Goal: Information Seeking & Learning: Check status

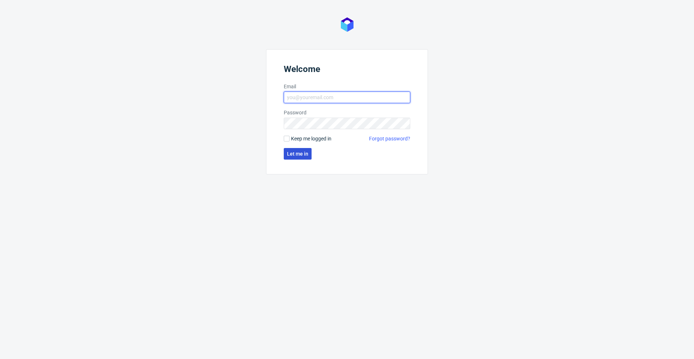
type input "[PERSON_NAME][EMAIL_ADDRESS][PERSON_NAME][DOMAIN_NAME]"
click at [303, 155] on span "Let me in" at bounding box center [297, 153] width 21 height 5
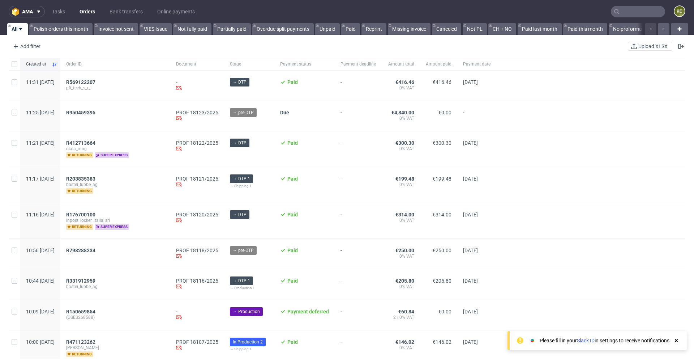
click at [640, 13] on input "text" at bounding box center [638, 12] width 54 height 12
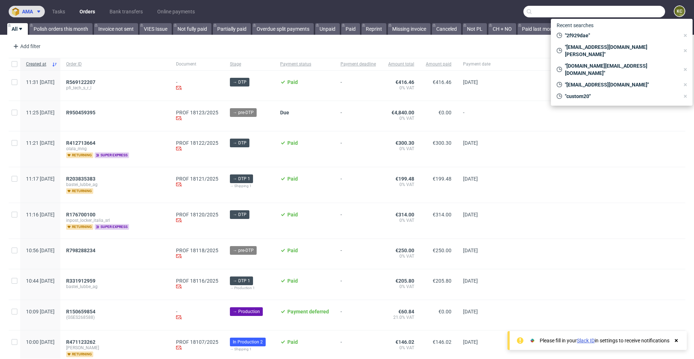
click at [37, 10] on icon at bounding box center [39, 12] width 6 height 6
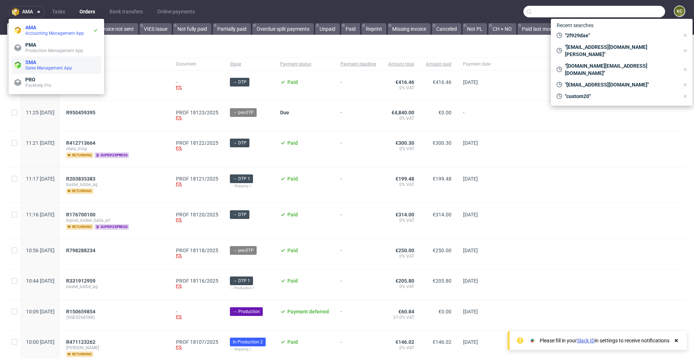
click at [31, 61] on span "SMA" at bounding box center [30, 62] width 11 height 6
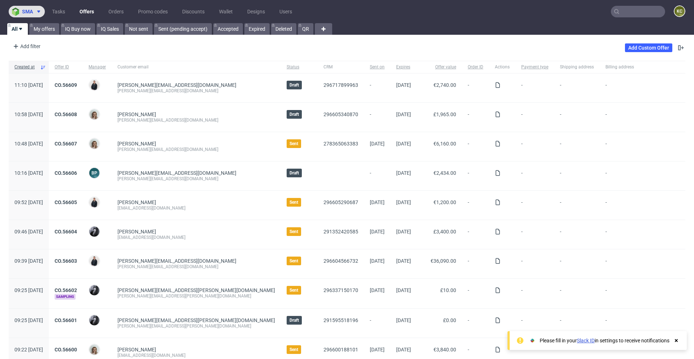
click at [35, 13] on span at bounding box center [37, 12] width 9 height 6
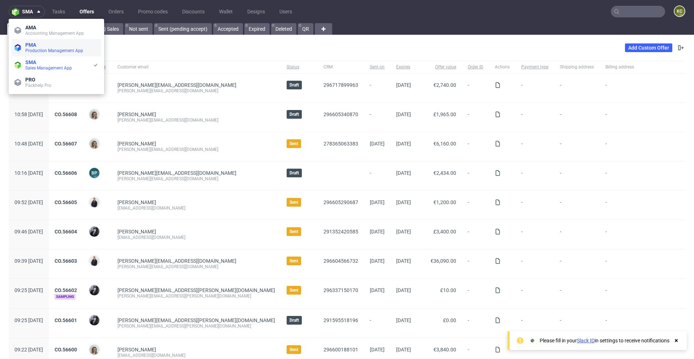
click at [35, 46] on span "PMA" at bounding box center [30, 45] width 11 height 6
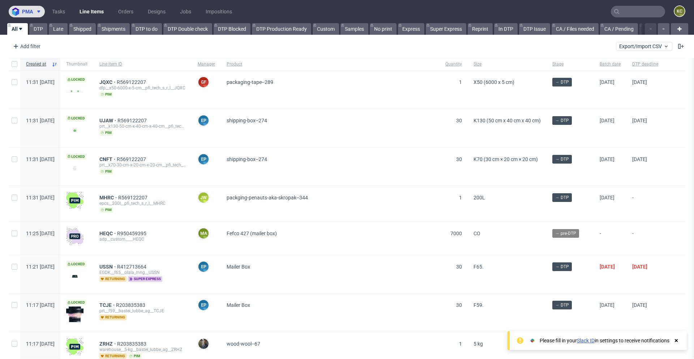
click at [14, 12] on img at bounding box center [17, 12] width 10 height 8
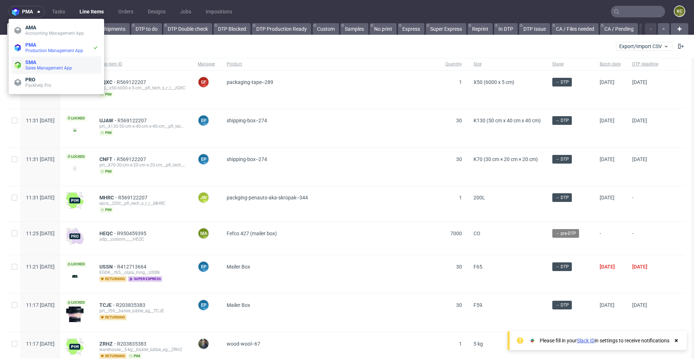
click at [33, 67] on span "Sales Management App" at bounding box center [48, 67] width 47 height 5
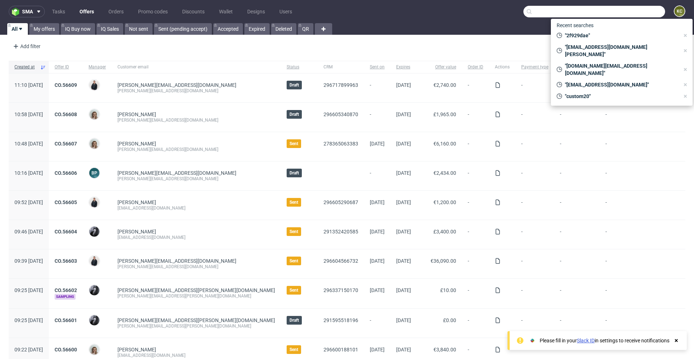
click at [630, 16] on input "text" at bounding box center [594, 12] width 142 height 12
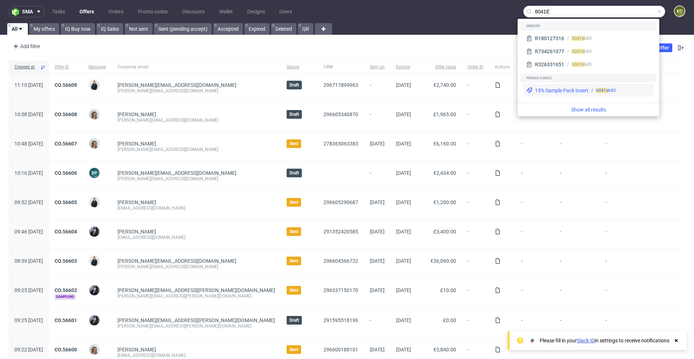
type input "6041E"
click at [610, 91] on div "6041e b85" at bounding box center [606, 90] width 20 height 7
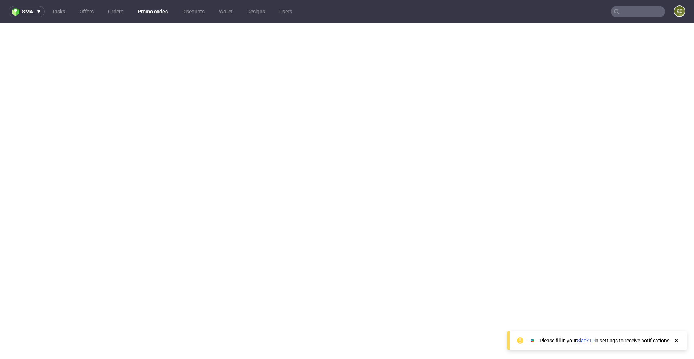
click at [622, 9] on input "text" at bounding box center [638, 12] width 54 height 12
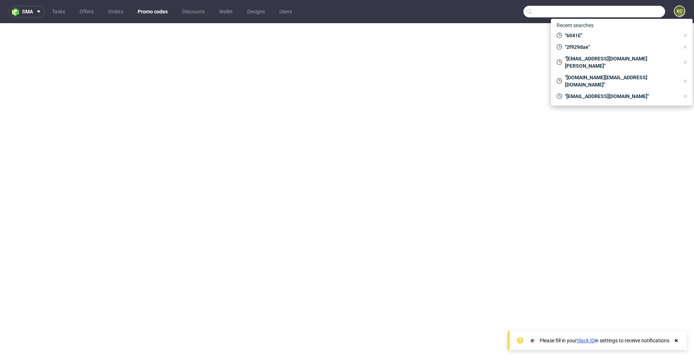
paste input "6041eb85"
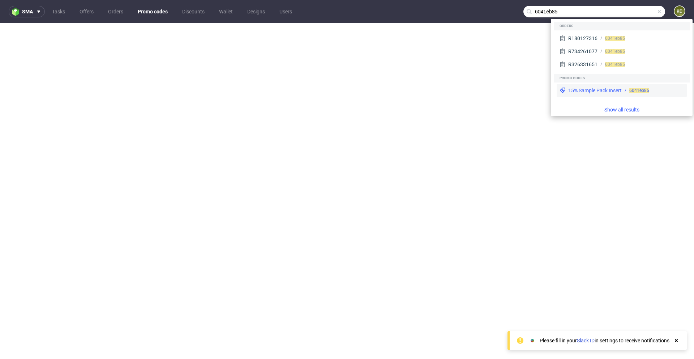
type input "6041eb85"
click at [579, 85] on div "15% Sample Pack Insert 6041eb85" at bounding box center [622, 90] width 130 height 13
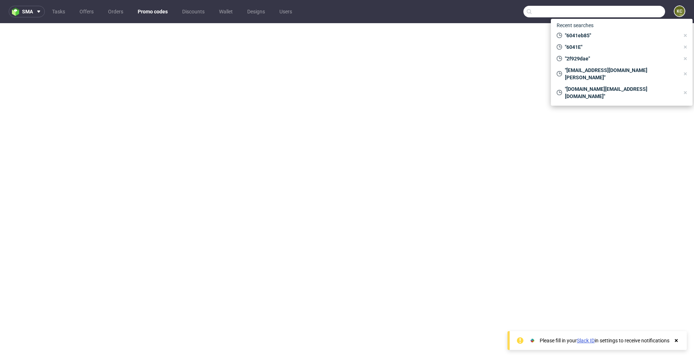
click at [631, 12] on input "text" at bounding box center [594, 12] width 142 height 12
click at [600, 34] on span ""6041eb85"" at bounding box center [620, 35] width 117 height 7
type input "6041eb85"
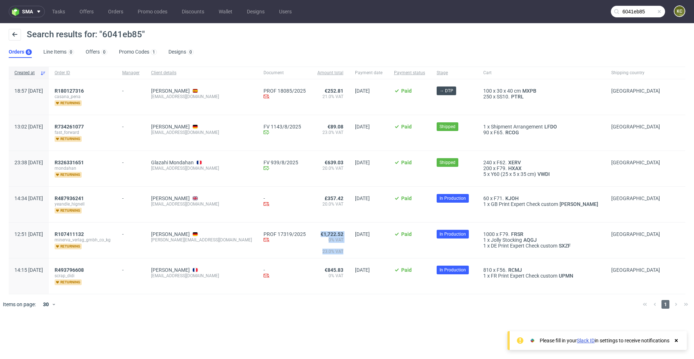
drag, startPoint x: 309, startPoint y: 233, endPoint x: 340, endPoint y: 234, distance: 31.8
click at [340, 234] on div "12:51 [DATE] R107411132 minerva_verlag_gmbh_co_kg returning - [PERSON_NAME] [PE…" at bounding box center [347, 240] width 677 height 36
click at [336, 247] on div "€1,722.52 0% VAT 23.0% VAT" at bounding box center [331, 239] width 38 height 35
drag, startPoint x: 309, startPoint y: 233, endPoint x: 334, endPoint y: 233, distance: 24.9
click at [334, 233] on div "€1,722.52 0% VAT 23.0% VAT" at bounding box center [331, 239] width 38 height 35
